Goal: Task Accomplishment & Management: Use online tool/utility

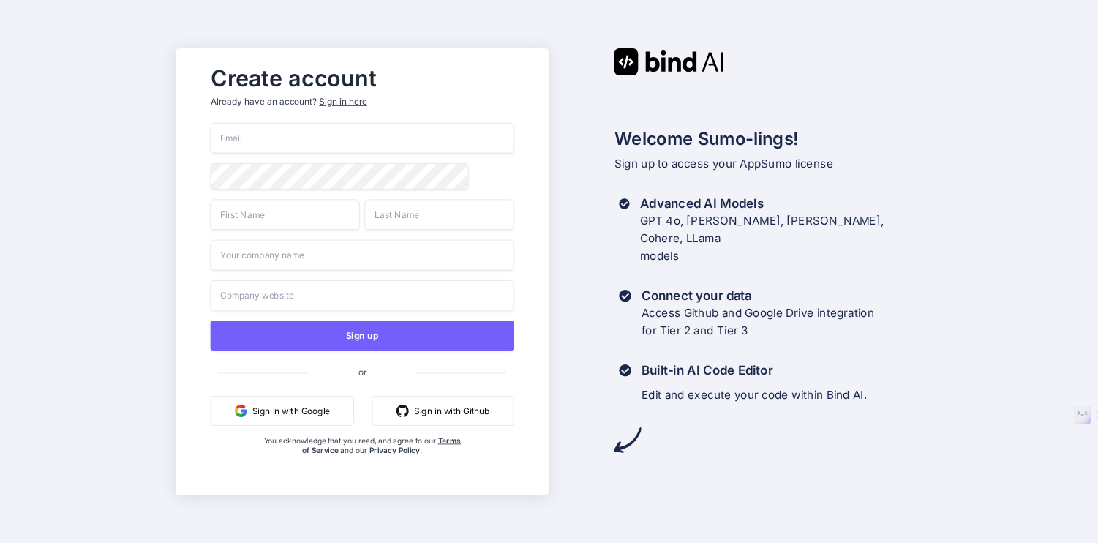
click at [246, 133] on input "email" at bounding box center [362, 138] width 303 height 31
type input "[PERSON_NAME][EMAIL_ADDRESS][PERSON_NAME][DOMAIN_NAME]"
type input "[PERSON_NAME]"
type input "Small Business Buddy Pty Ltd"
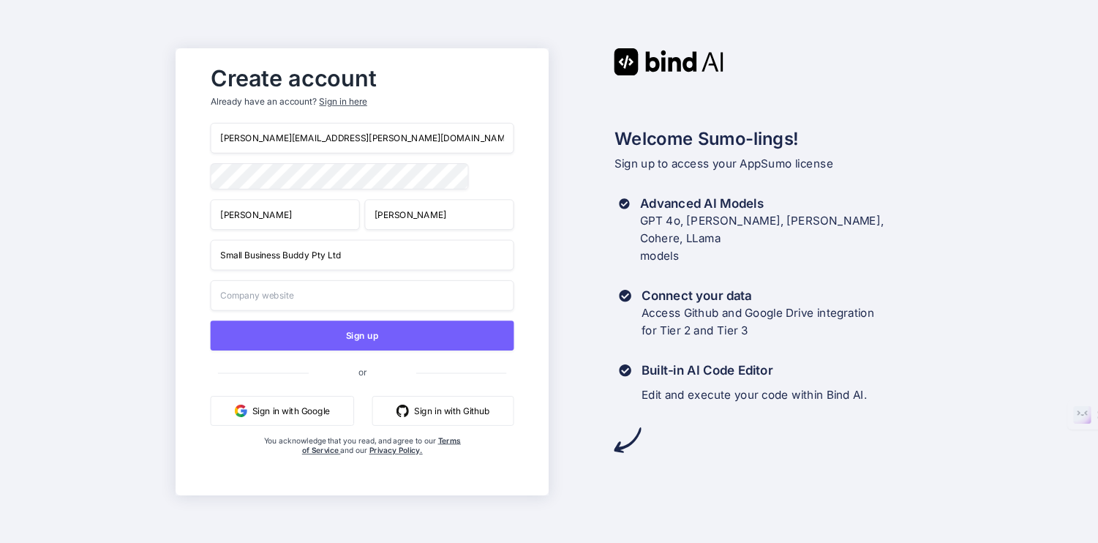
type input "Small Business Buddy Pty Ltd"
click at [352, 260] on input "Small Business Buddy Pty Ltd" at bounding box center [362, 254] width 303 height 31
drag, startPoint x: 361, startPoint y: 258, endPoint x: 167, endPoint y: 257, distance: 194.5
click at [167, 257] on div "Create account Already have an account? Sign in here [PERSON_NAME][EMAIL_ADDRES…" at bounding box center [549, 271] width 1098 height 543
type input "S"
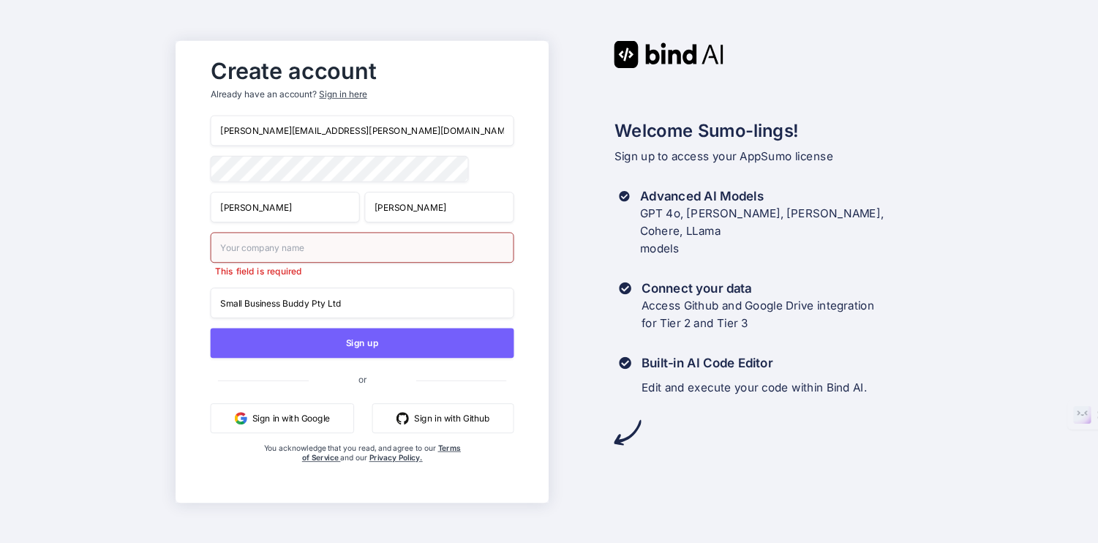
drag, startPoint x: 358, startPoint y: 295, endPoint x: 146, endPoint y: 294, distance: 212.8
click at [144, 294] on div "Create account Already have an account? Sign in here [PERSON_NAME][EMAIL_ADDRES…" at bounding box center [549, 271] width 1098 height 543
drag, startPoint x: 349, startPoint y: 303, endPoint x: 174, endPoint y: 301, distance: 174.8
click at [174, 301] on div "Create account Already have an account? Sign in here [PERSON_NAME][EMAIL_ADDRES…" at bounding box center [549, 271] width 1098 height 543
click at [241, 252] on input "text" at bounding box center [362, 247] width 303 height 31
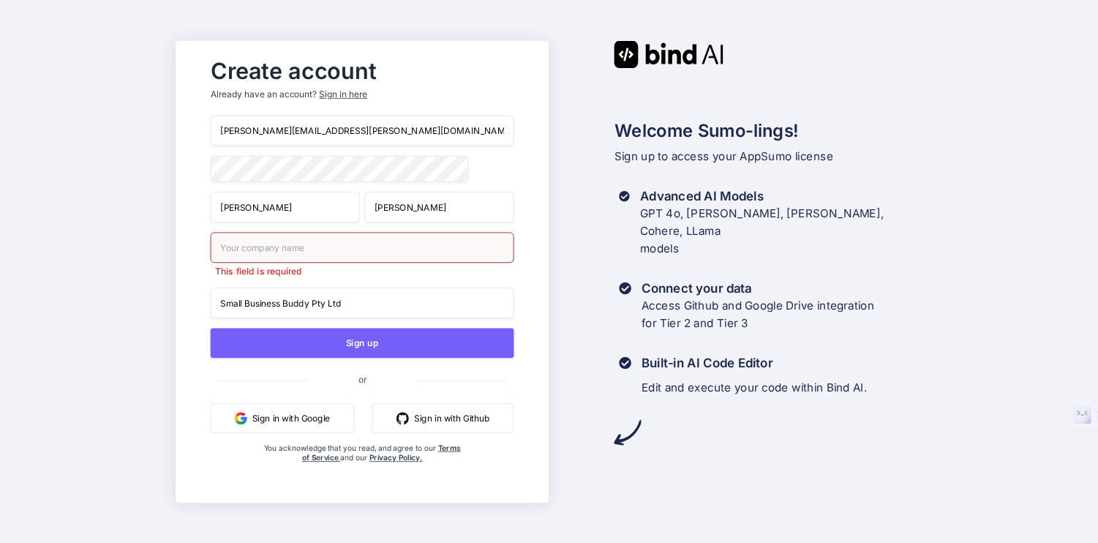
paste input "Small Business Buddy Pty Ltd"
type input "Small Business Buddy Pty Ltd"
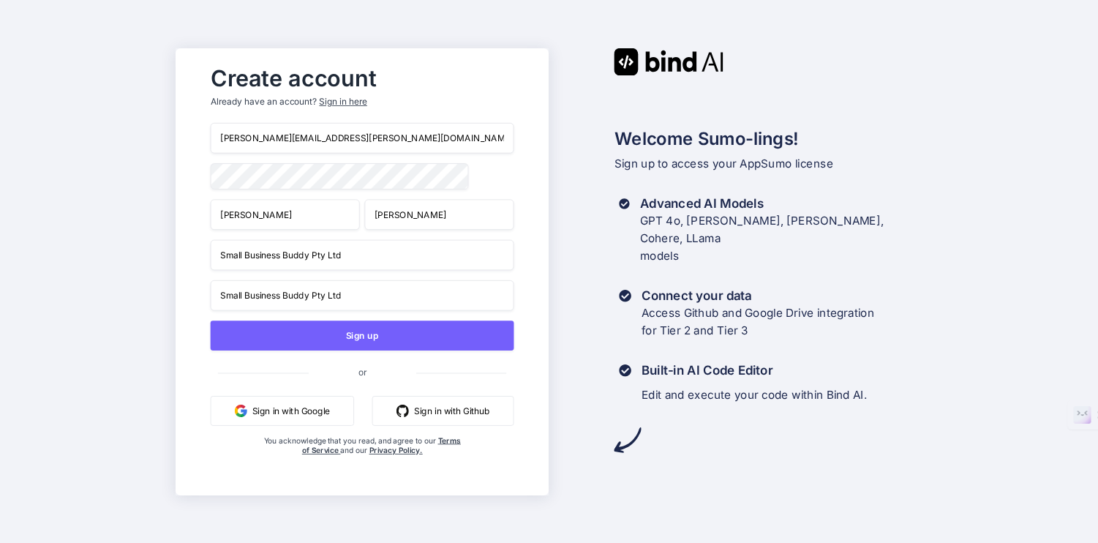
click at [256, 159] on div "[PERSON_NAME][EMAIL_ADDRESS][PERSON_NAME][DOMAIN_NAME] [PERSON_NAME] Small Busi…" at bounding box center [362, 304] width 303 height 362
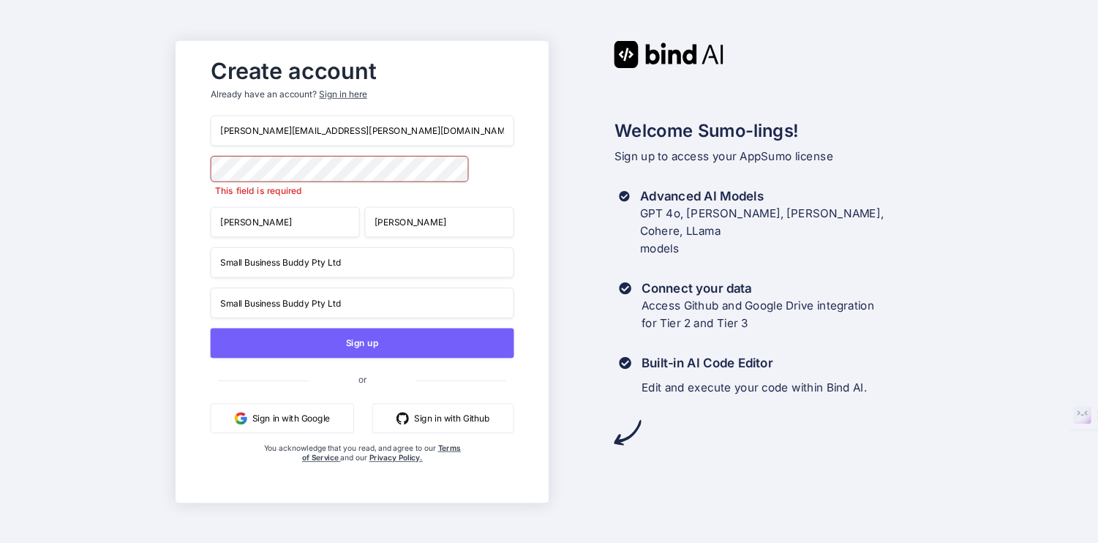
drag, startPoint x: 389, startPoint y: 293, endPoint x: 204, endPoint y: 293, distance: 185.0
click at [204, 293] on div "Create account Already have an account? Sign in here [PERSON_NAME][EMAIL_ADDRES…" at bounding box center [361, 271] width 333 height 442
drag, startPoint x: 349, startPoint y: 303, endPoint x: 186, endPoint y: 303, distance: 162.3
click at [186, 303] on div "Create account Already have an account? Sign in here [PERSON_NAME][EMAIL_ADDRES…" at bounding box center [361, 270] width 373 height 461
type input "N/A"
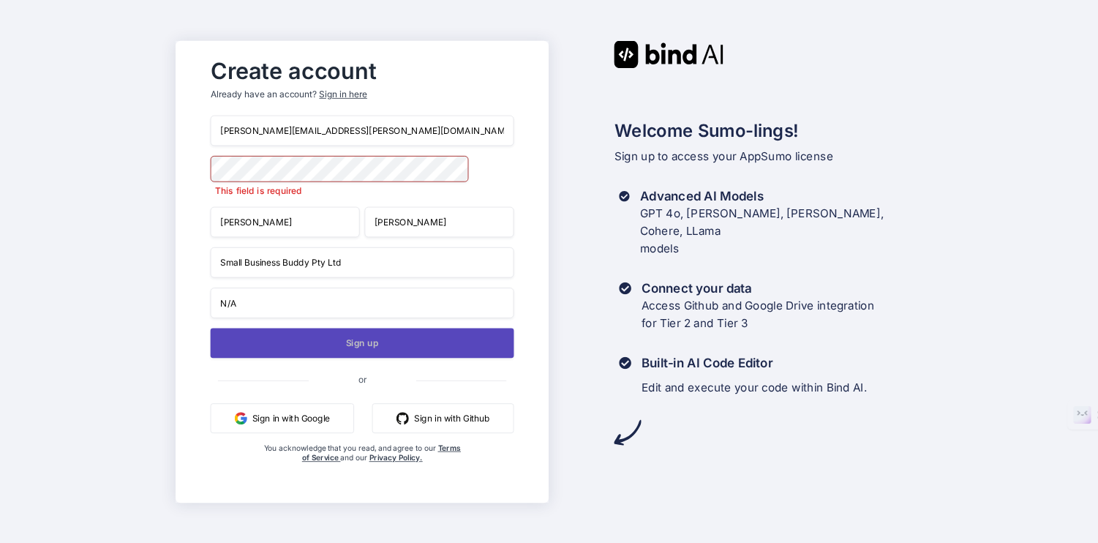
click at [363, 342] on button "Sign up" at bounding box center [362, 343] width 303 height 30
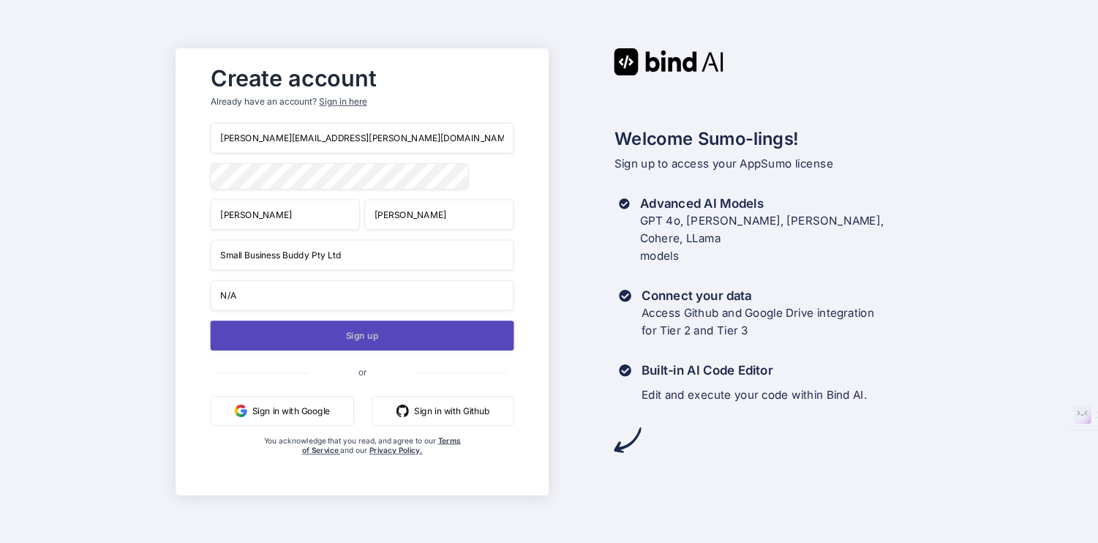
click at [358, 336] on button "Sign up" at bounding box center [362, 335] width 303 height 30
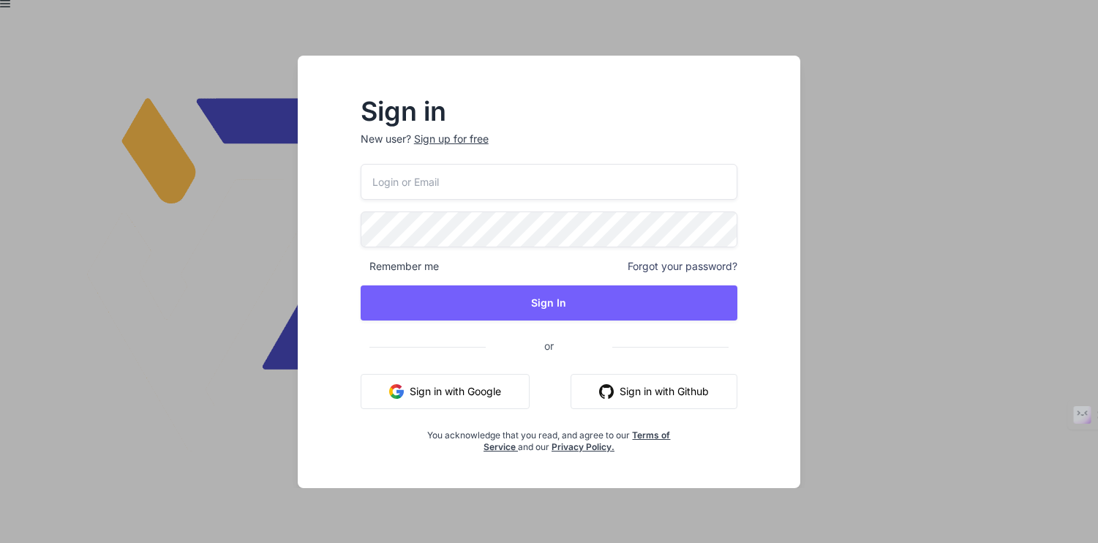
click at [416, 183] on input "email" at bounding box center [548, 182] width 377 height 36
type input "[PERSON_NAME][EMAIL_ADDRESS][PERSON_NAME][DOMAIN_NAME]"
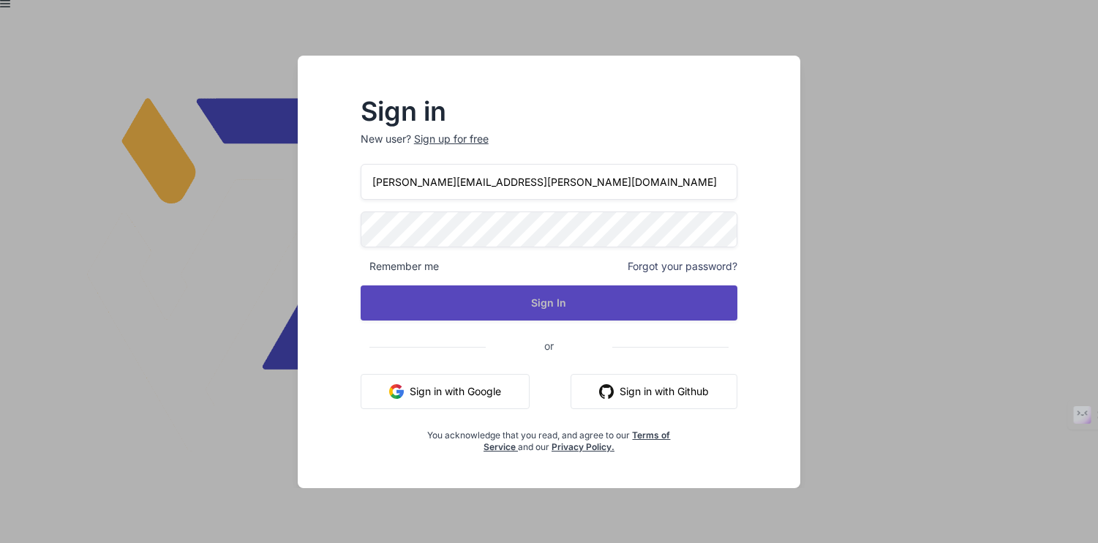
click at [573, 300] on button "Sign In" at bounding box center [548, 302] width 377 height 35
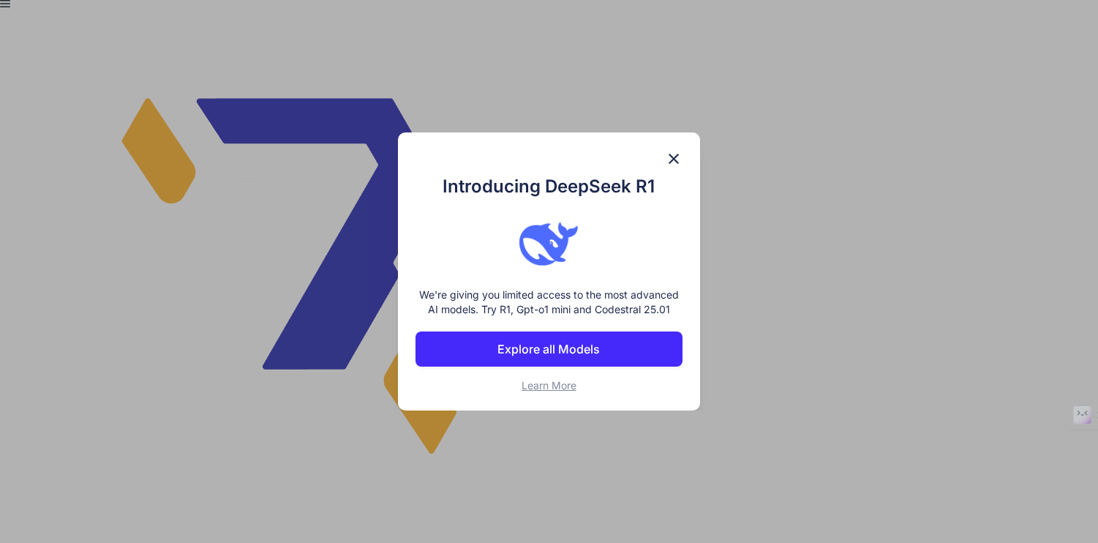
click at [674, 151] on img at bounding box center [674, 159] width 18 height 18
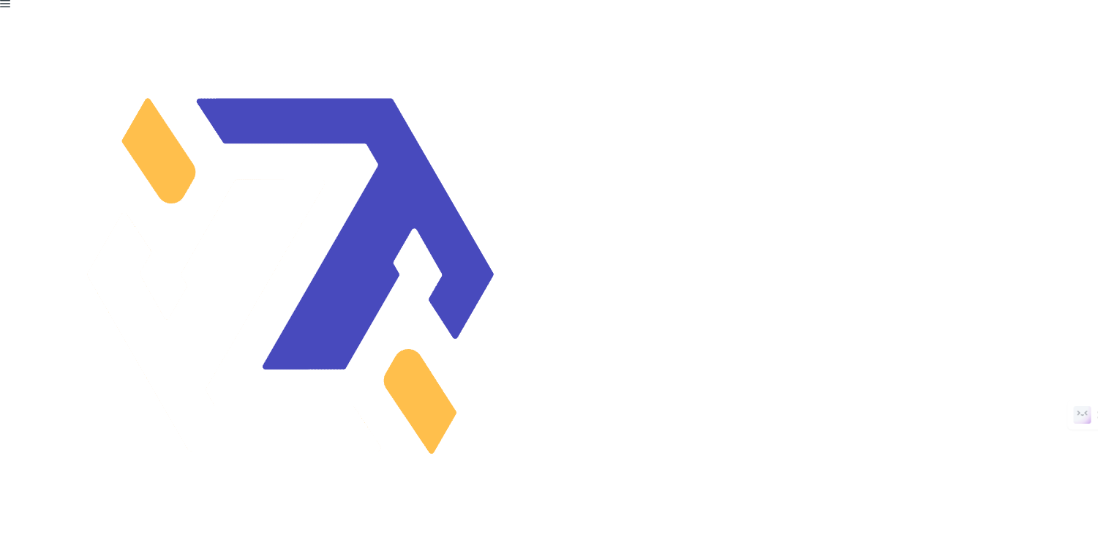
type textarea "x"
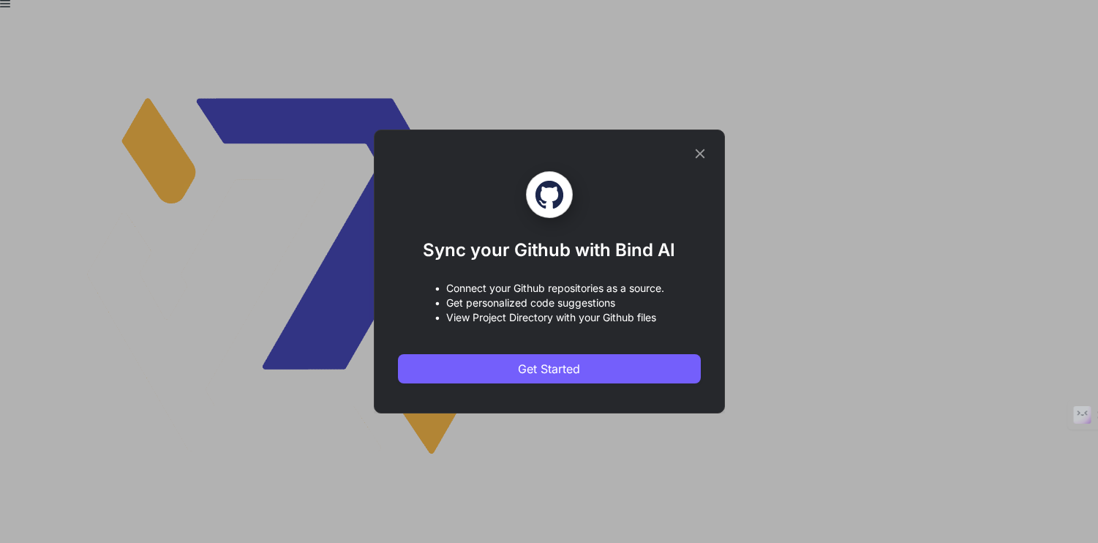
click at [701, 153] on icon at bounding box center [700, 154] width 16 height 16
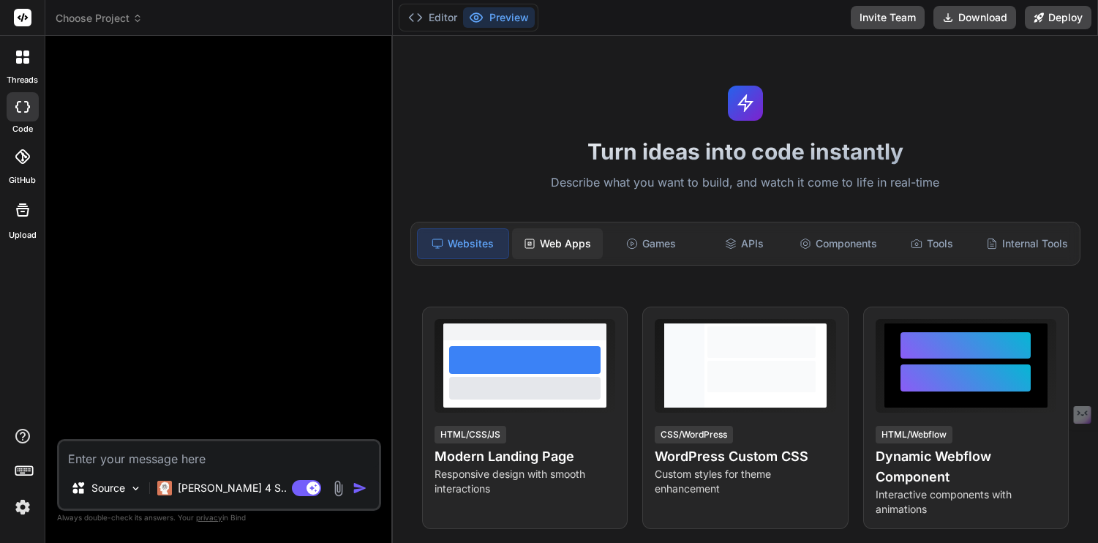
click at [569, 239] on div "Web Apps" at bounding box center [557, 243] width 91 height 31
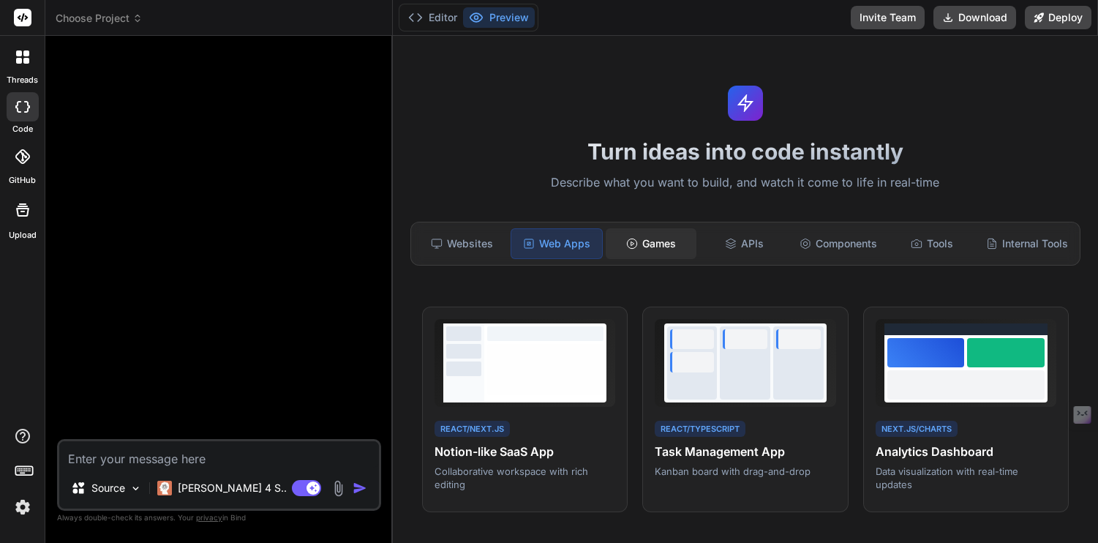
click at [665, 238] on div "Games" at bounding box center [650, 243] width 91 height 31
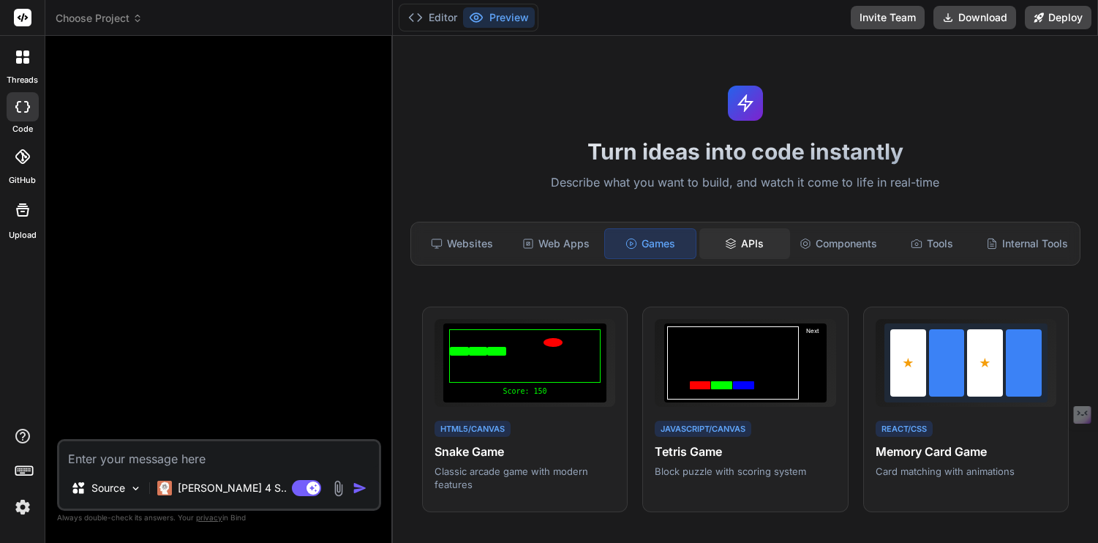
click at [741, 248] on div "APIs" at bounding box center [744, 243] width 91 height 31
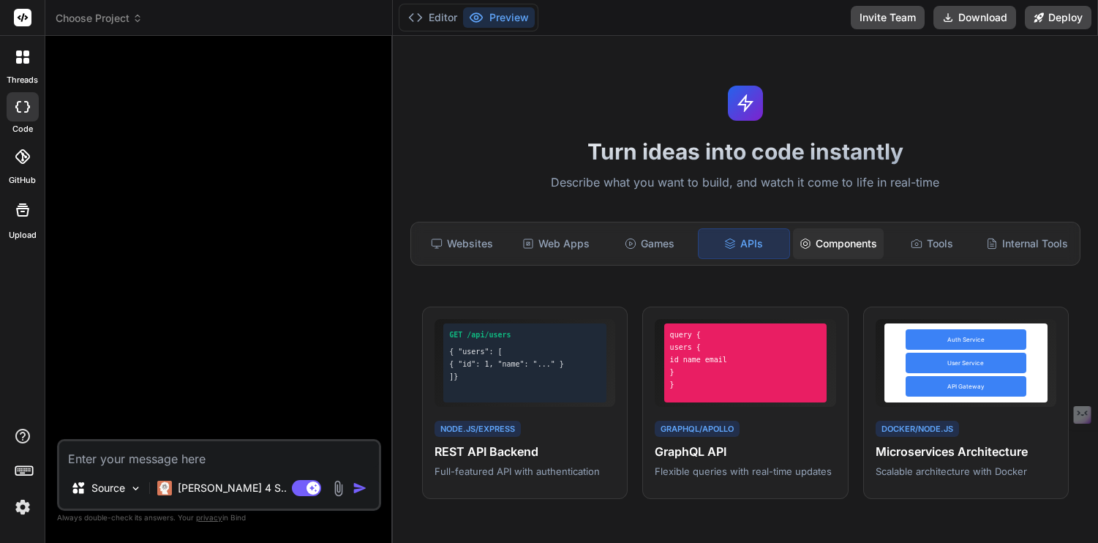
click at [835, 246] on div "Components" at bounding box center [838, 243] width 91 height 31
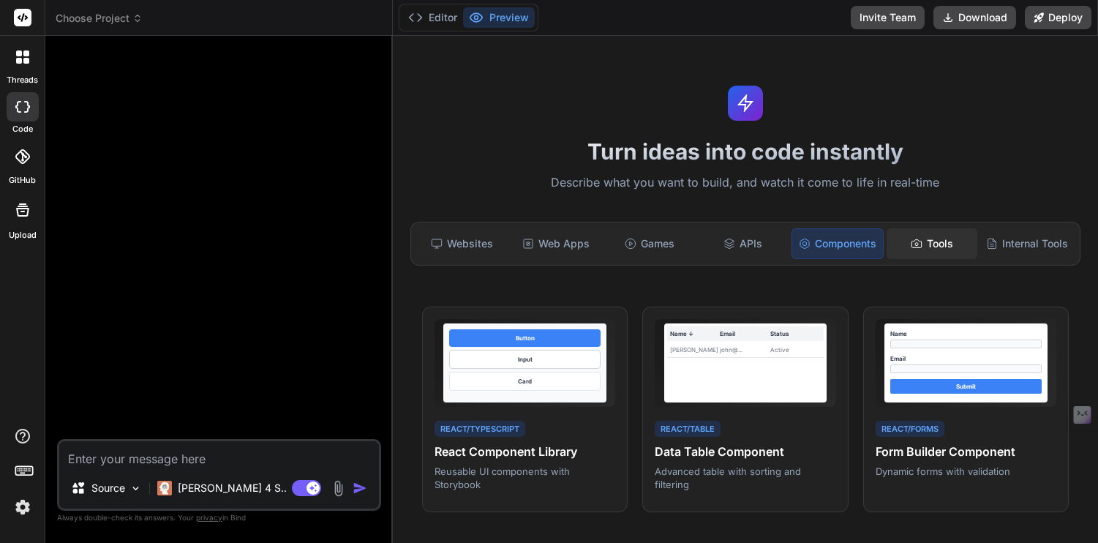
click at [932, 245] on div "Tools" at bounding box center [931, 243] width 91 height 31
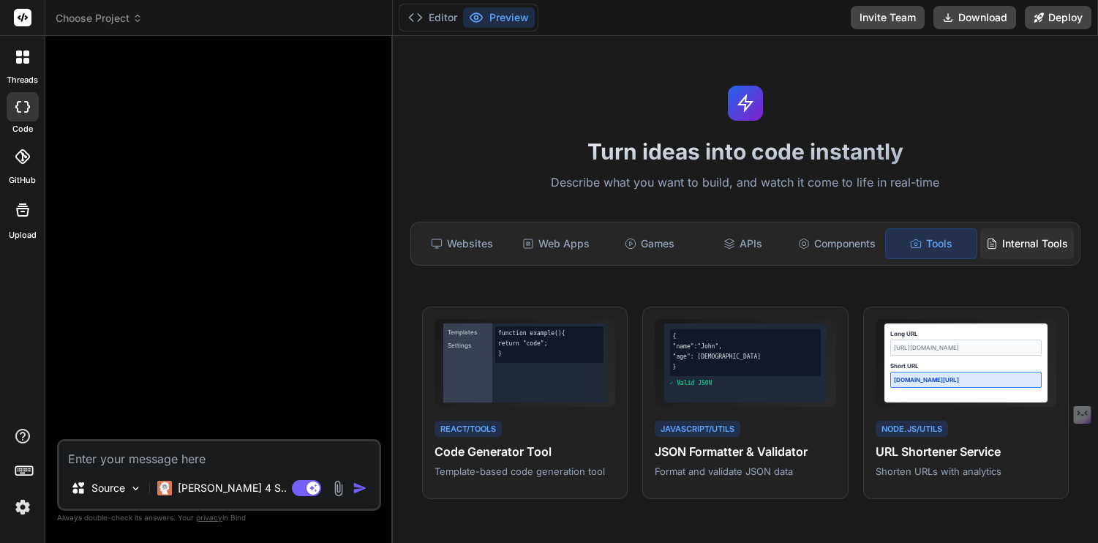
click at [1019, 243] on div "Internal Tools" at bounding box center [1027, 243] width 94 height 31
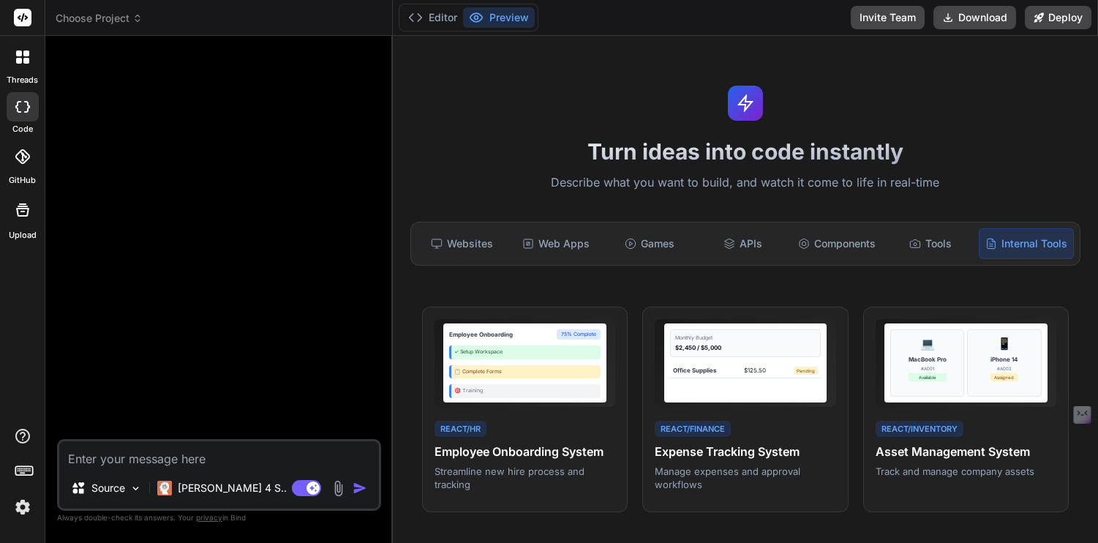
click at [29, 144] on div at bounding box center [23, 156] width 32 height 32
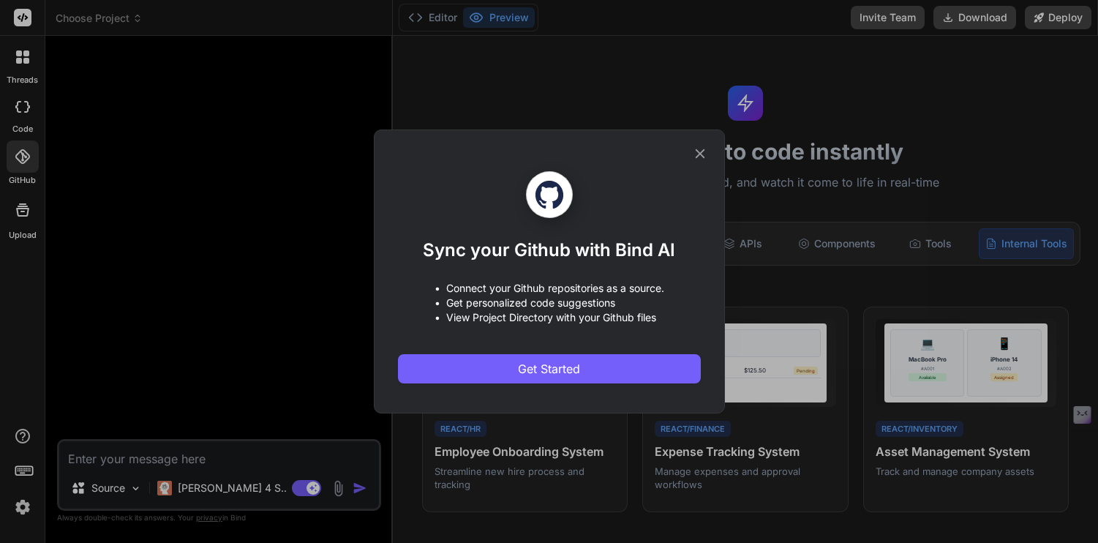
click at [698, 153] on icon at bounding box center [700, 154] width 16 height 16
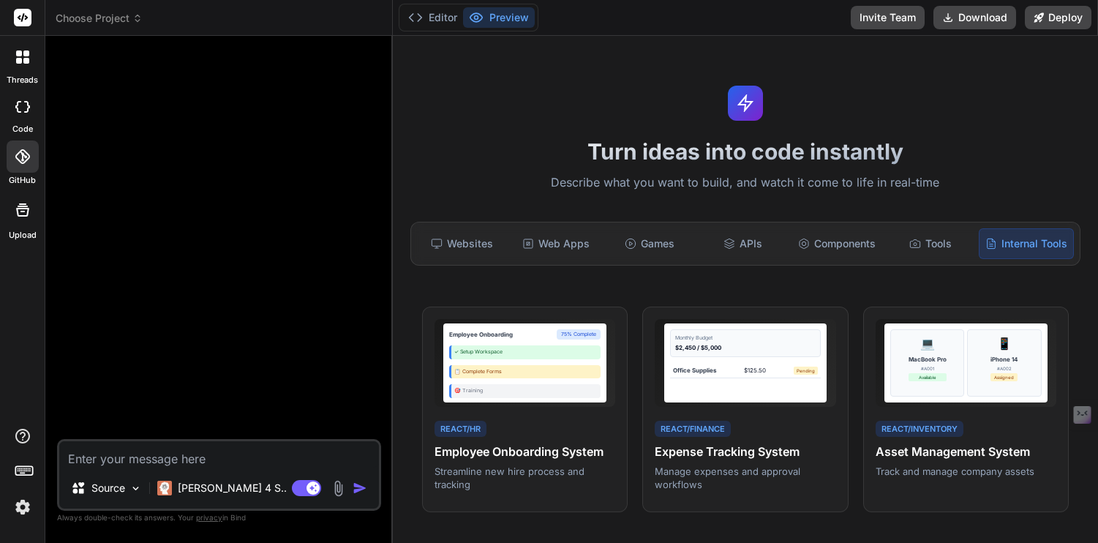
click at [26, 210] on icon at bounding box center [23, 210] width 18 height 18
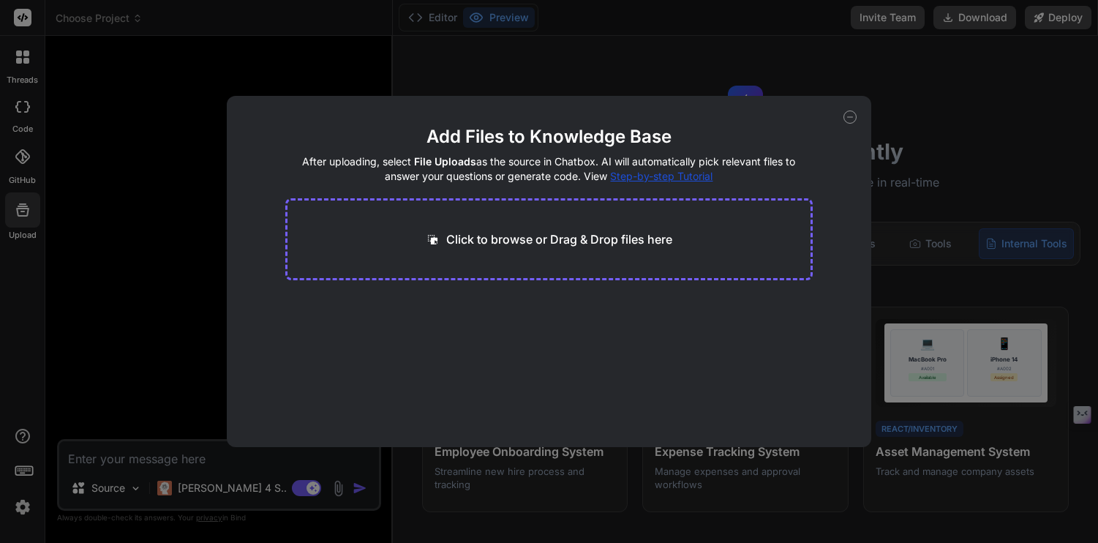
click at [849, 114] on icon at bounding box center [849, 116] width 13 height 13
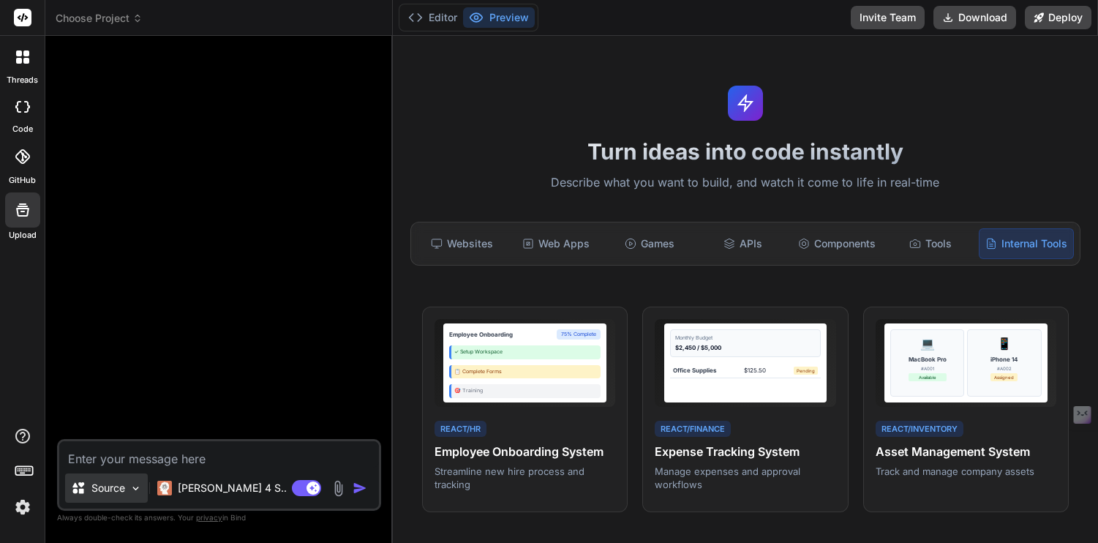
click at [132, 485] on img at bounding box center [135, 488] width 12 height 12
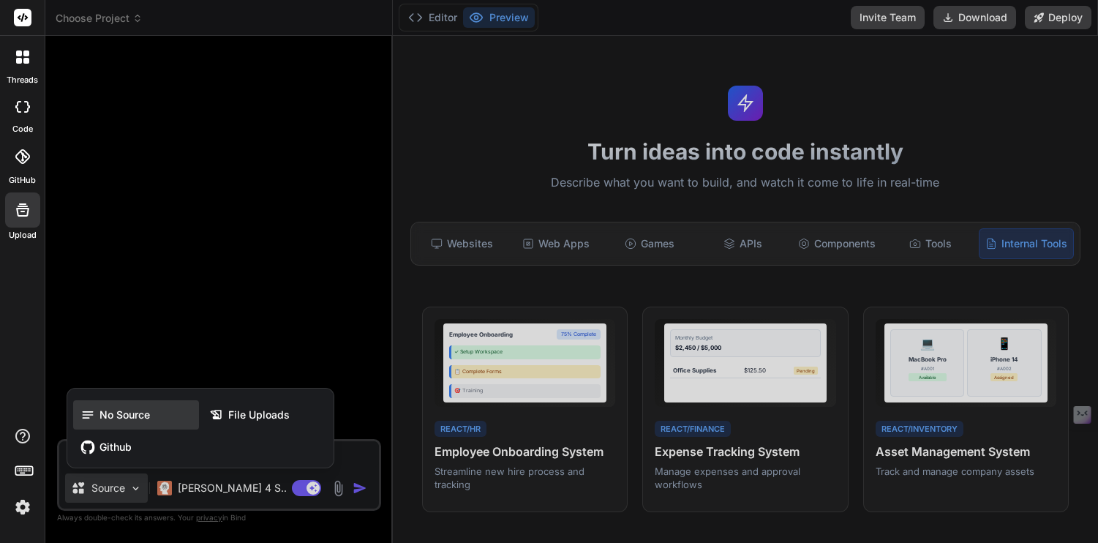
click at [122, 412] on span "No Source" at bounding box center [124, 414] width 50 height 15
type textarea "x"
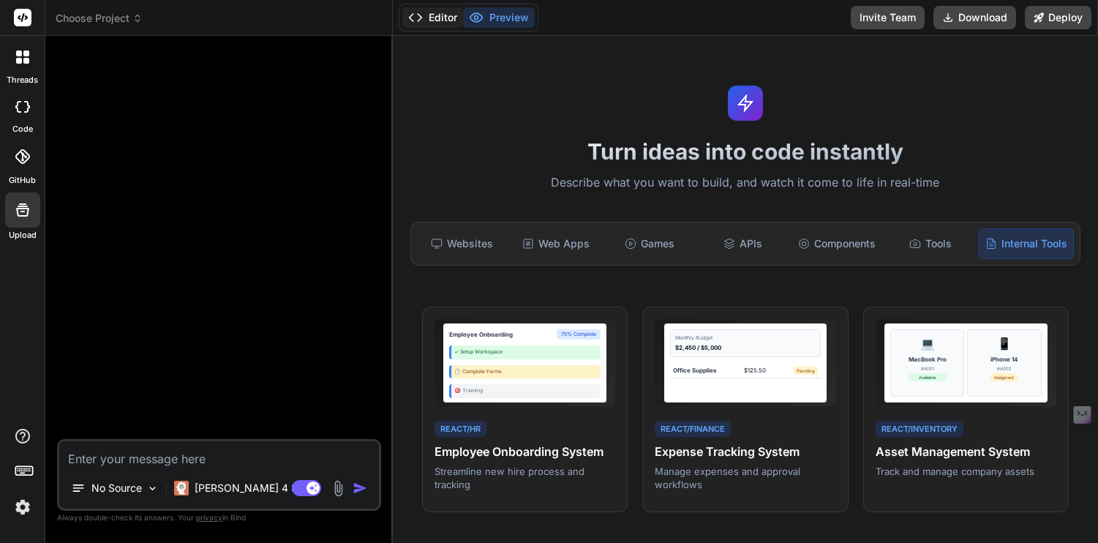
click at [442, 15] on button "Editor" at bounding box center [432, 17] width 61 height 20
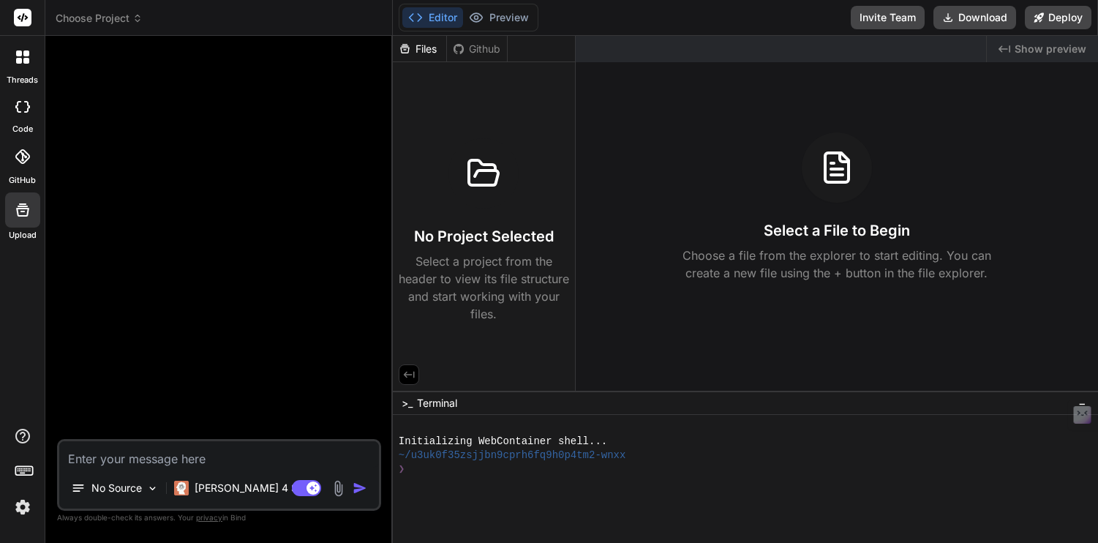
click at [218, 349] on div at bounding box center [220, 243] width 321 height 391
click at [121, 16] on span "Choose Project" at bounding box center [99, 18] width 87 height 15
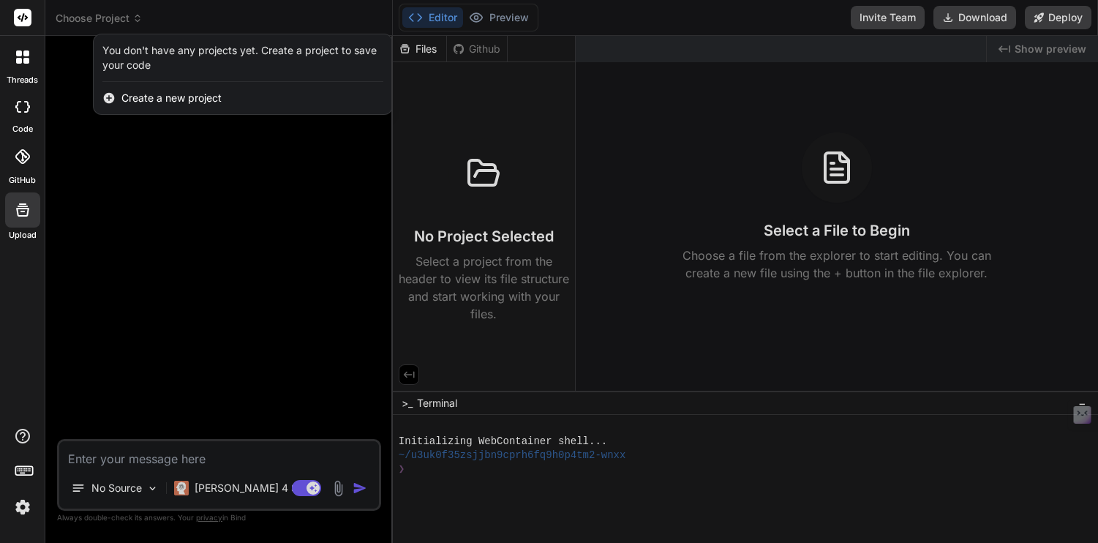
click at [140, 96] on span "Create a new project" at bounding box center [171, 98] width 100 height 15
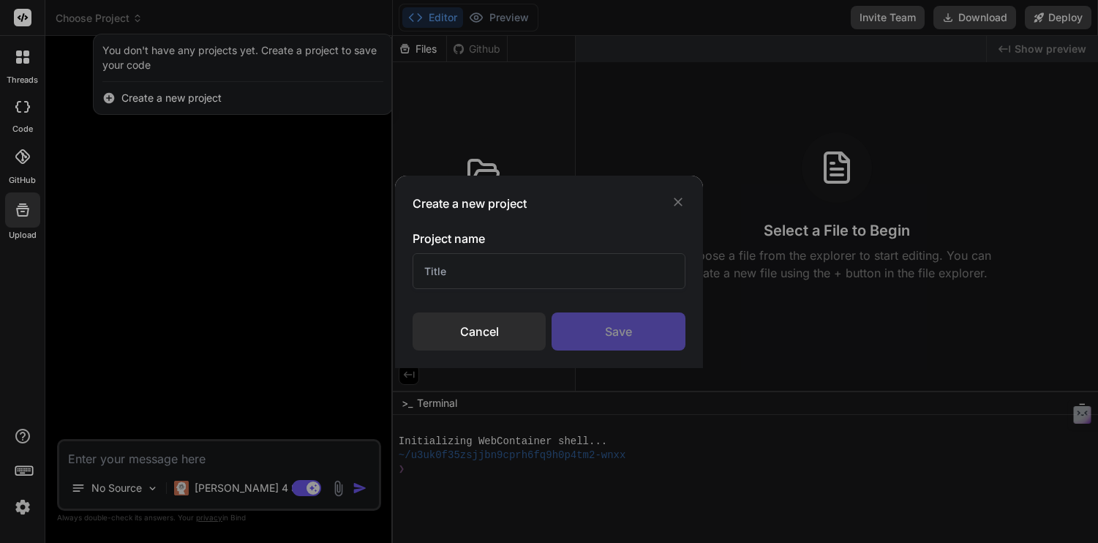
click at [497, 317] on div "Cancel" at bounding box center [478, 331] width 133 height 38
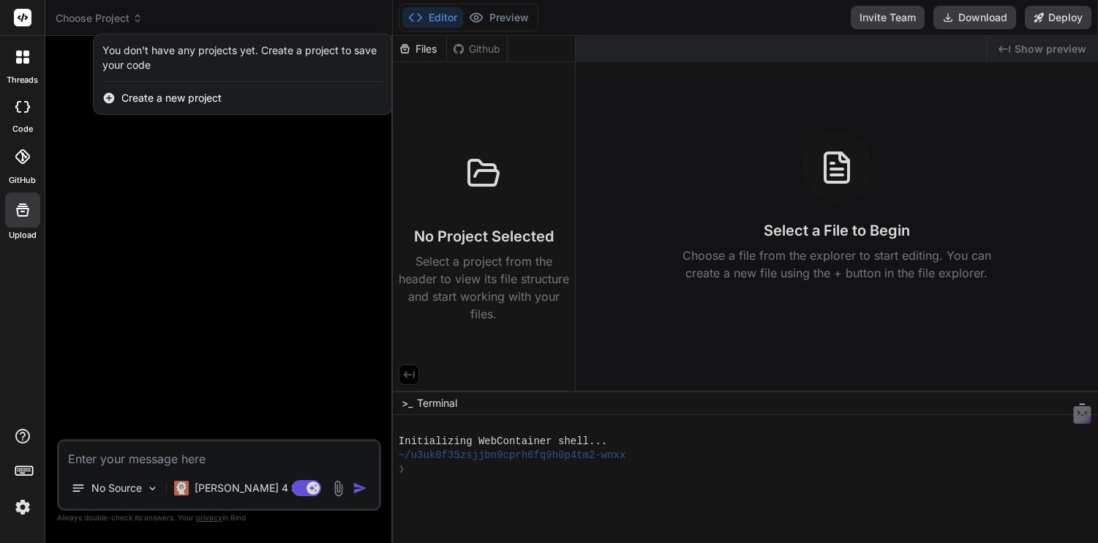
click at [1046, 50] on div at bounding box center [549, 271] width 1098 height 543
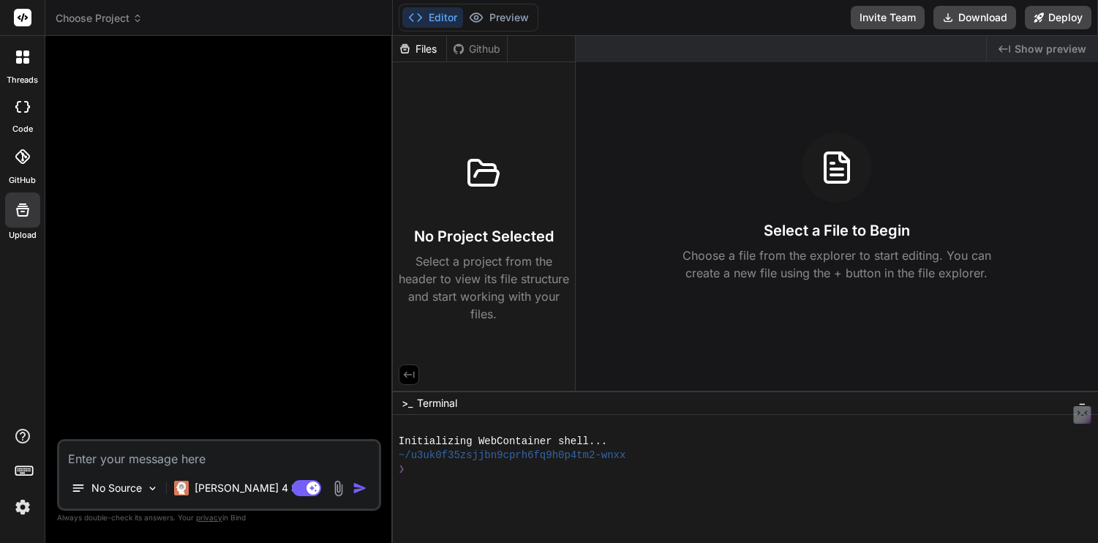
click at [472, 49] on div "Github" at bounding box center [477, 49] width 60 height 15
click at [419, 48] on div "Files" at bounding box center [419, 49] width 53 height 15
click at [495, 9] on button "Preview" at bounding box center [499, 17] width 72 height 20
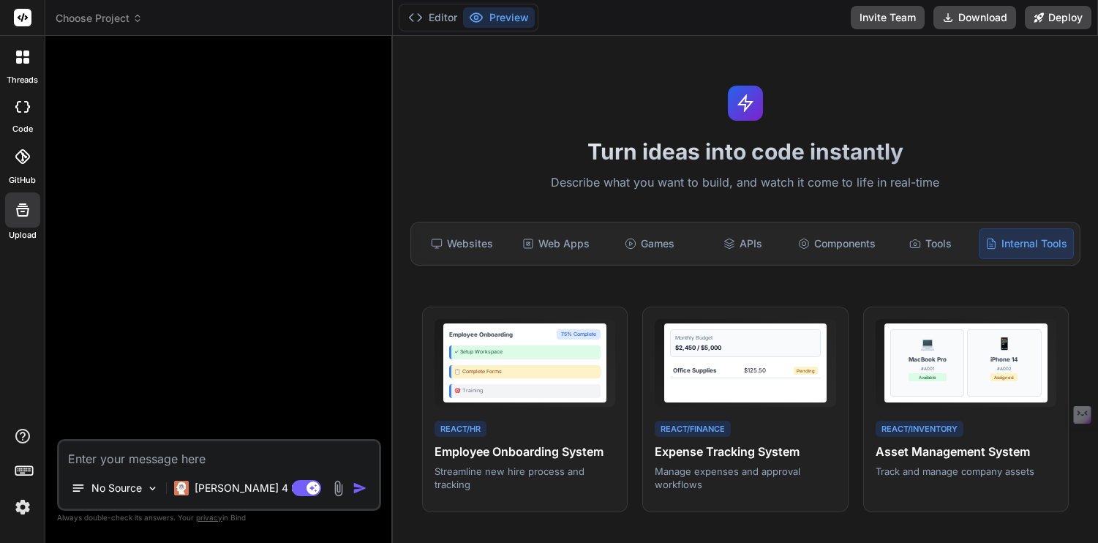
click at [148, 83] on div at bounding box center [220, 243] width 321 height 391
